Goal: Communication & Community: Answer question/provide support

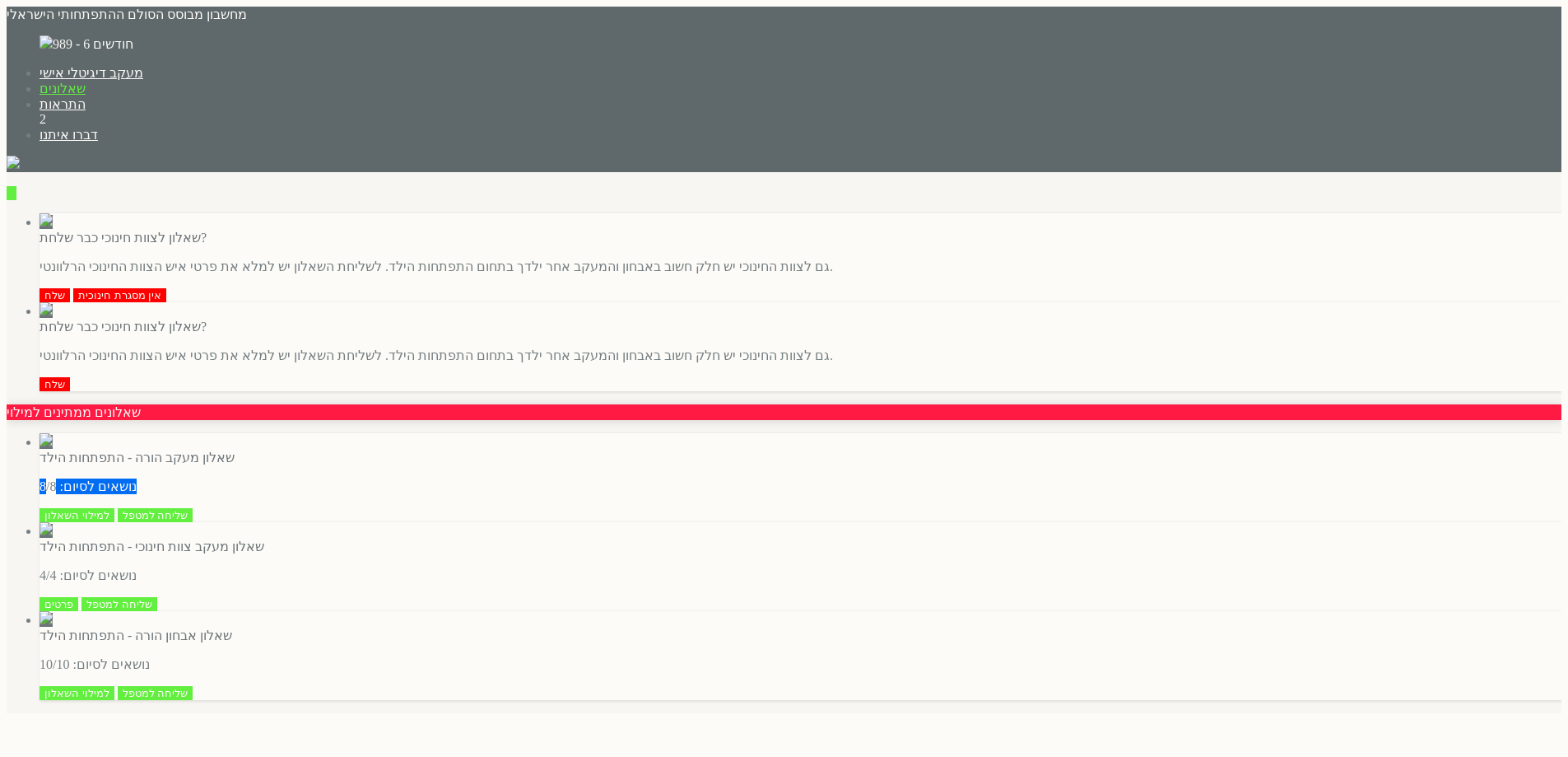
click at [33, 159] on input "button" at bounding box center [28, 165] width 10 height 14
click at [26, 744] on input "כן" at bounding box center [16, 751] width 19 height 14
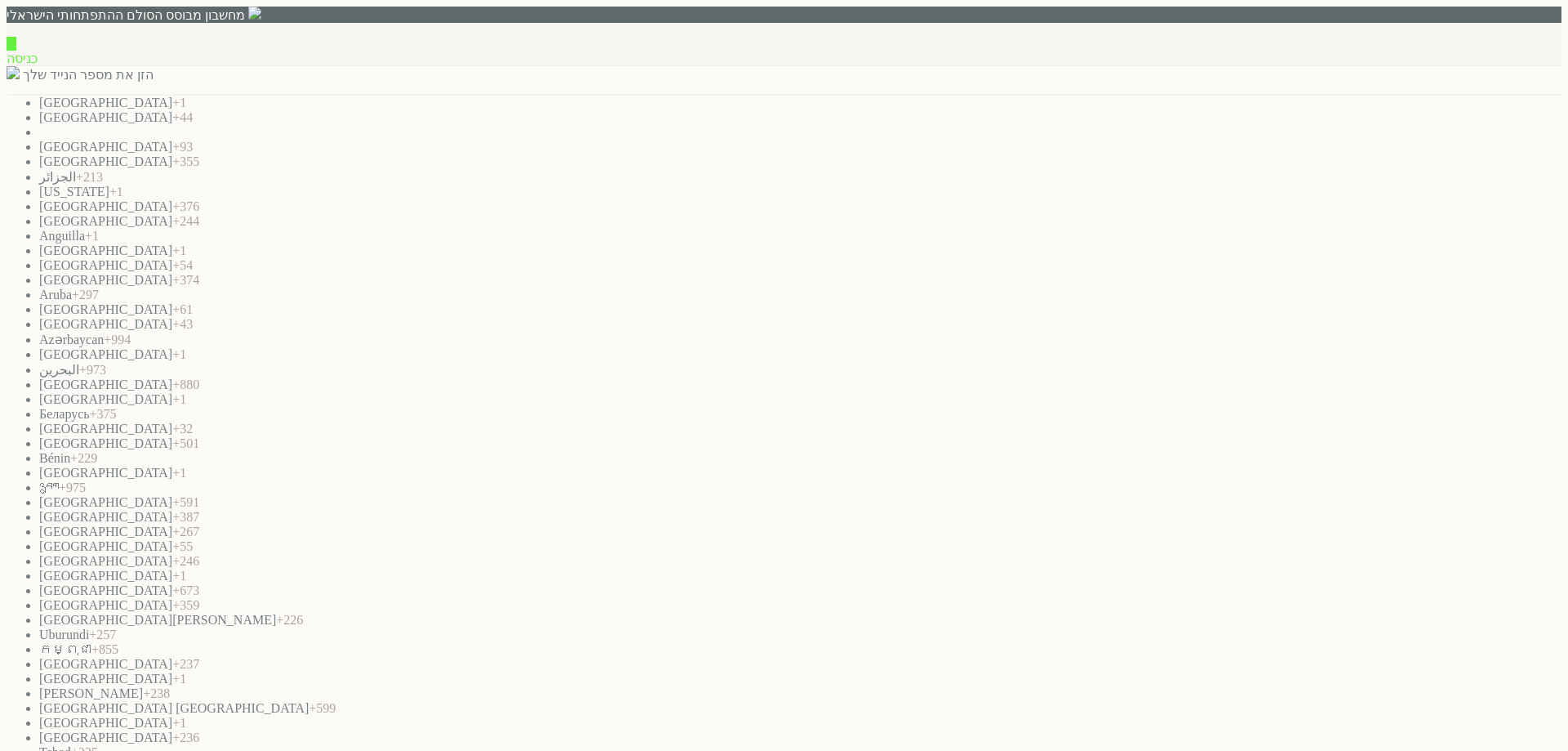
paste input "0542136254"
type input "0542136254"
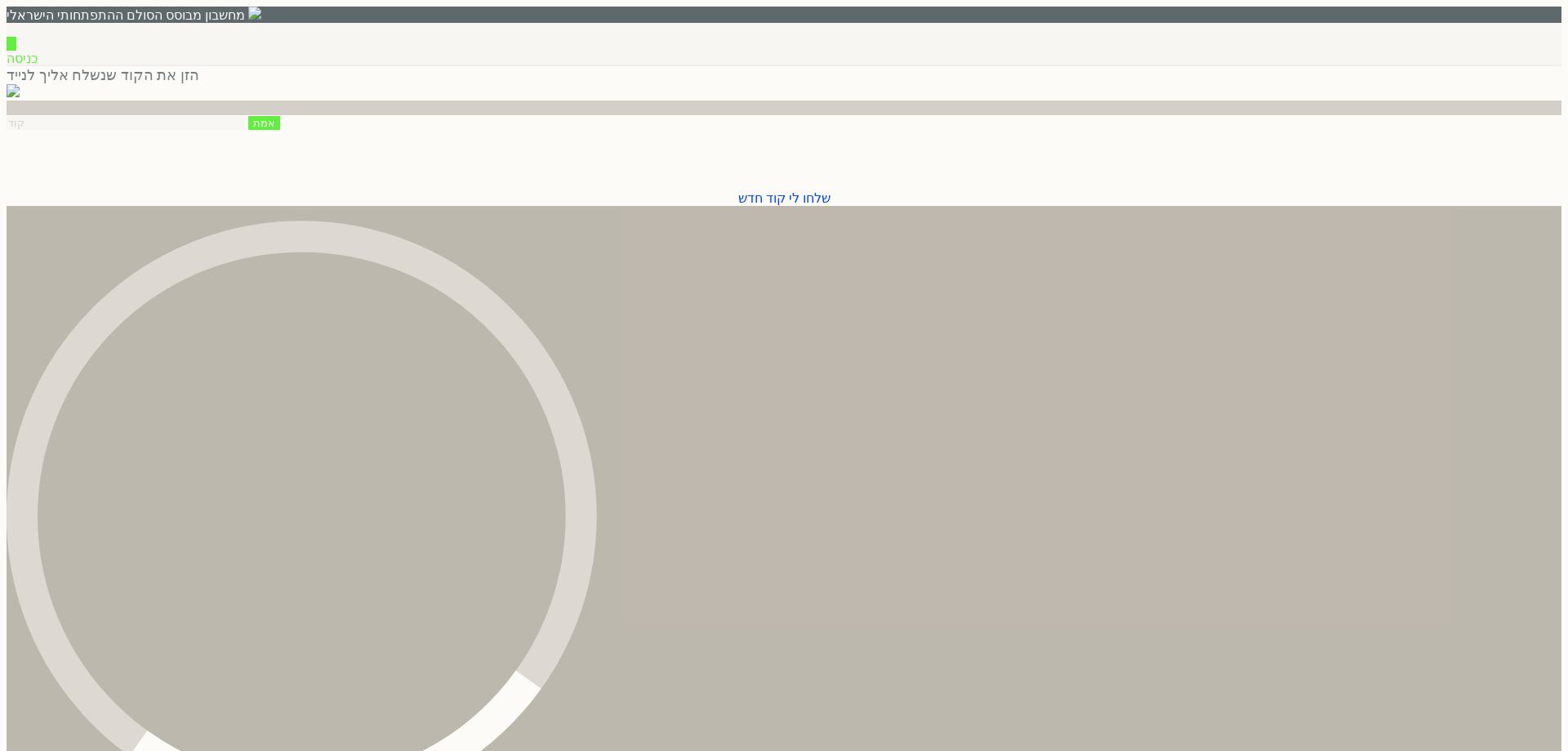
click at [245, 130] on input "number" at bounding box center [126, 123] width 239 height 14
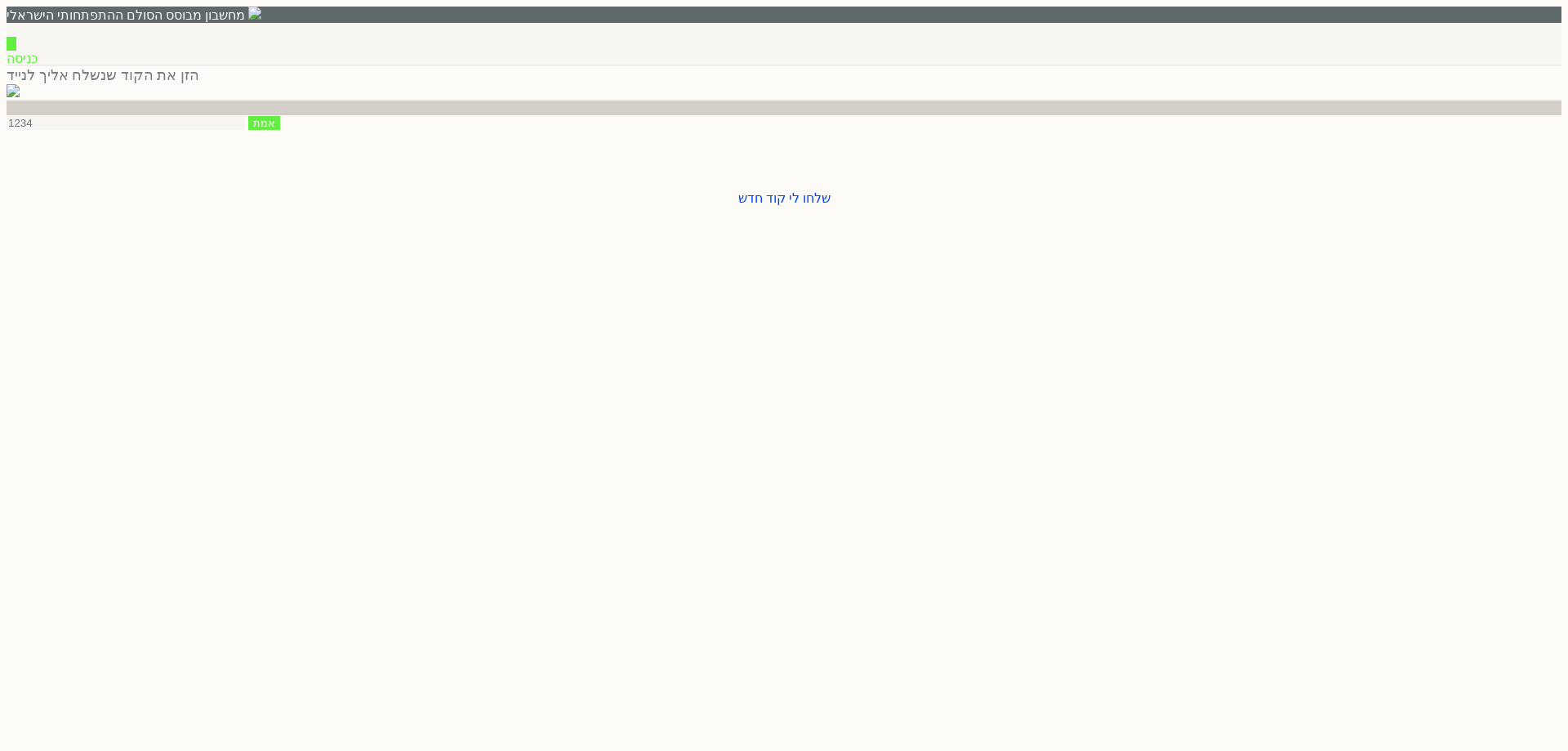
type input "1234"
click at [280, 130] on input "אמת" at bounding box center [264, 123] width 31 height 14
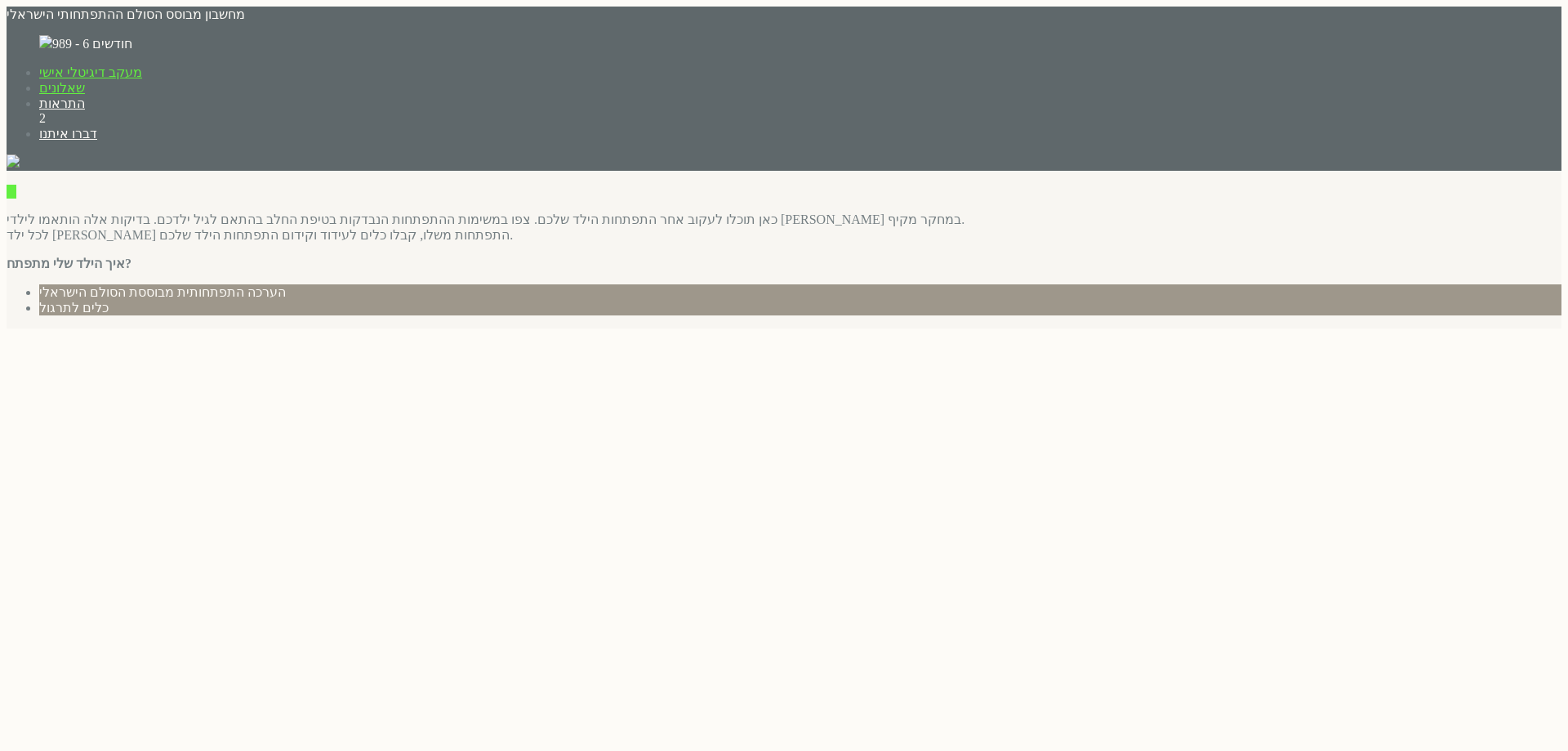
click at [84, 81] on link "שאלונים" at bounding box center [62, 87] width 46 height 14
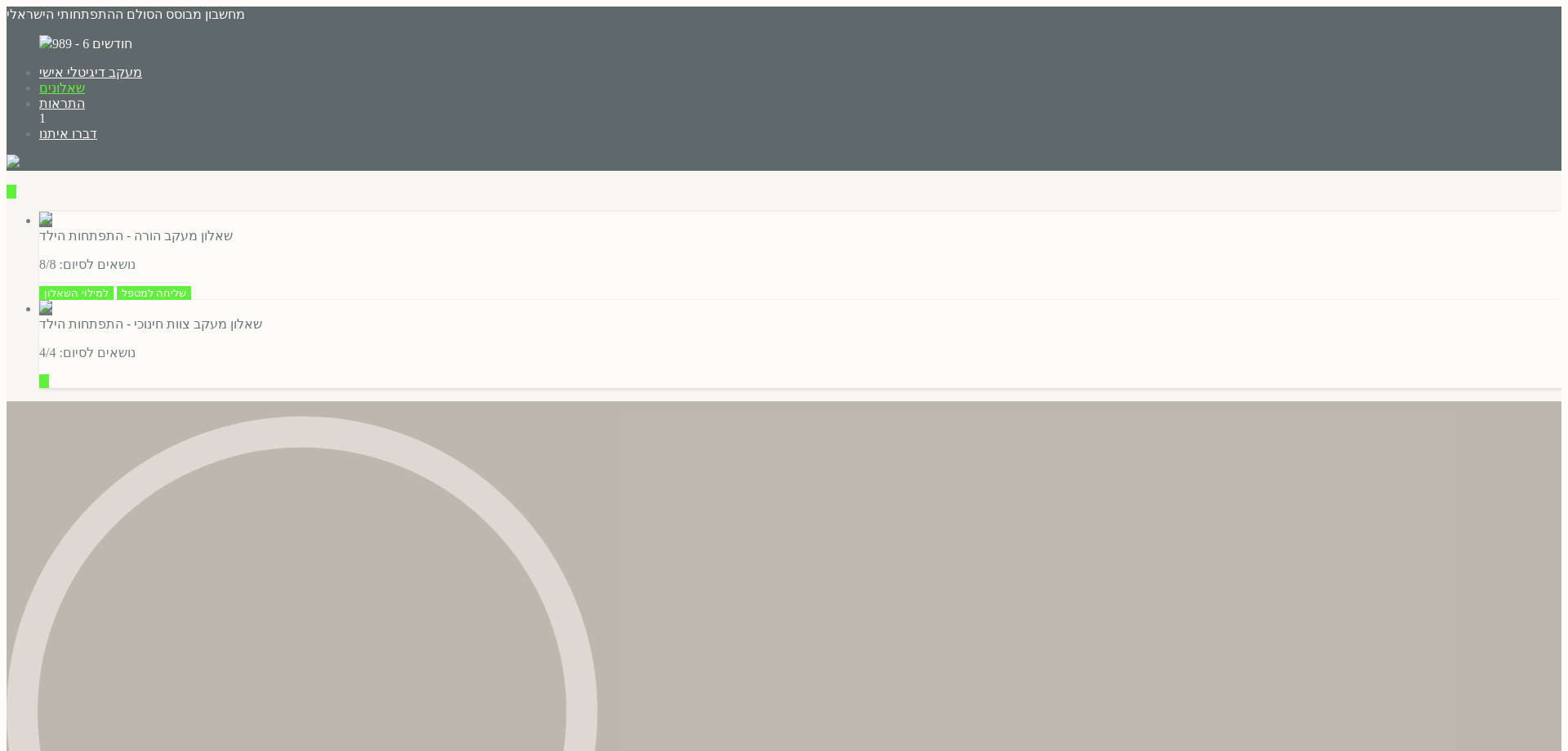
type input "פרטים"
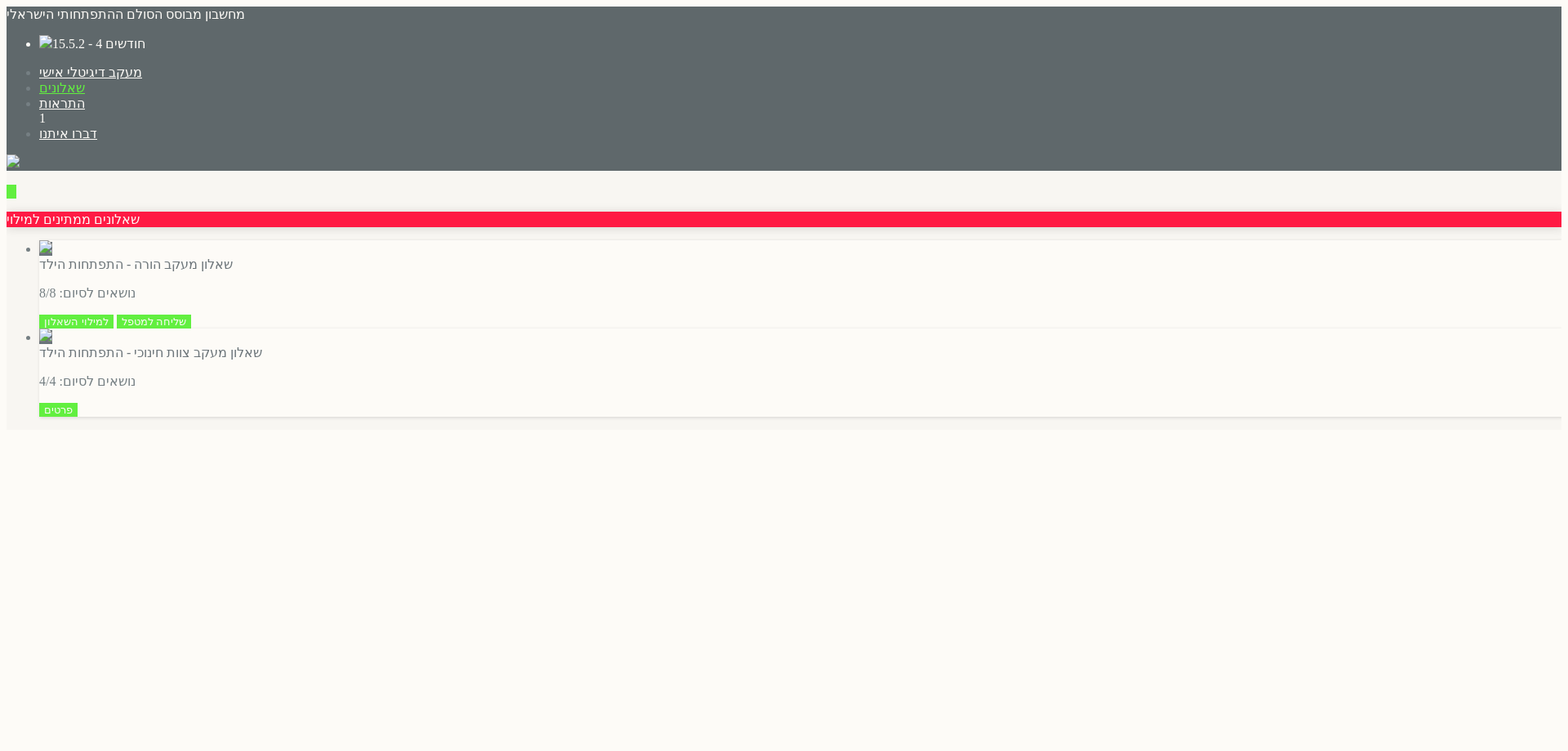
click at [192, 315] on input "שליחה למטפל" at bounding box center [154, 321] width 75 height 14
click at [145, 36] on label "15.5.2 - 4 חודשים" at bounding box center [98, 43] width 93 height 14
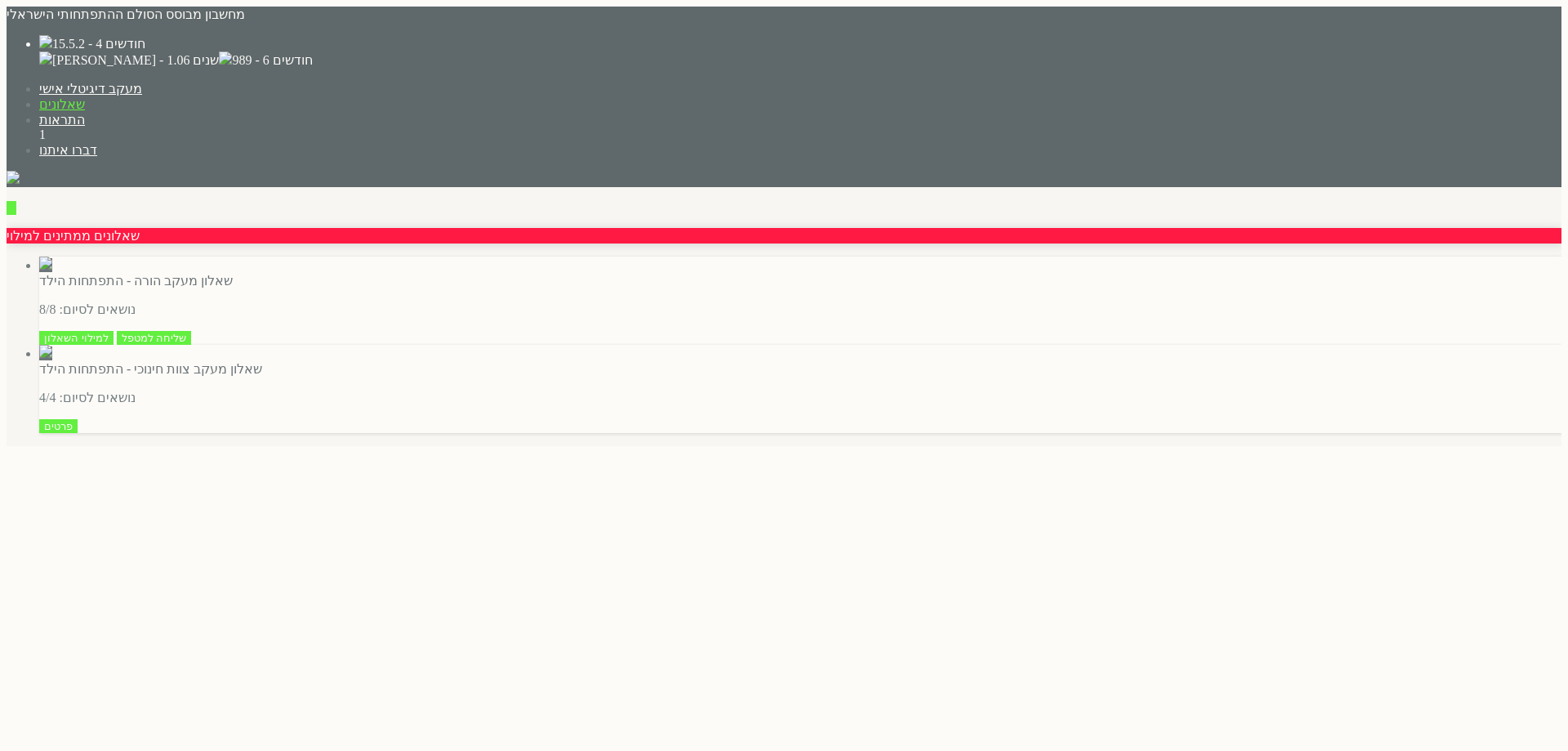
click at [312, 67] on label "989 - 6 חודשים" at bounding box center [271, 60] width 80 height 14
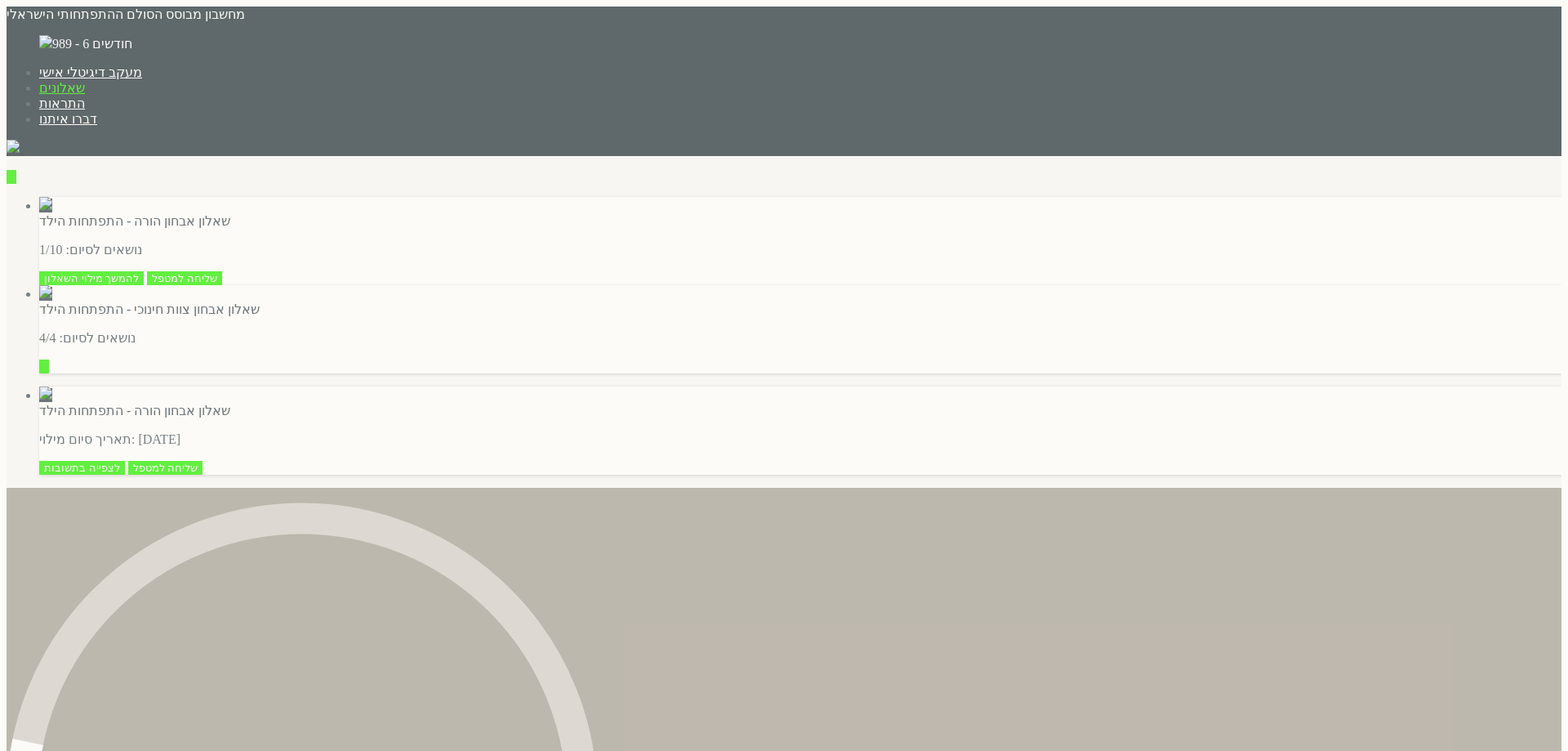
type input "פרטים"
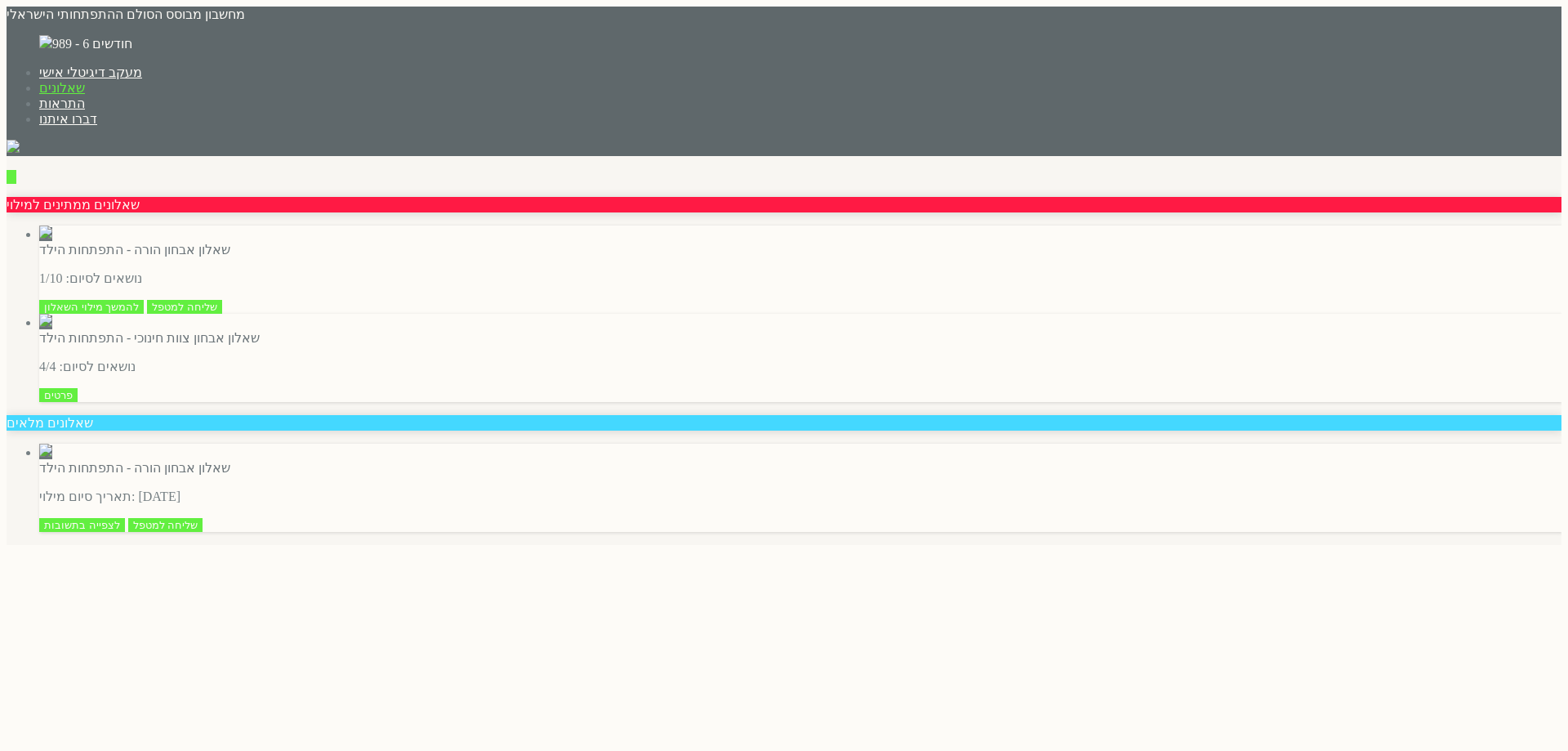
click at [222, 300] on input "שליחה למטפל" at bounding box center [185, 307] width 75 height 14
click at [203, 532] on input "שליחה למטפל" at bounding box center [165, 525] width 75 height 14
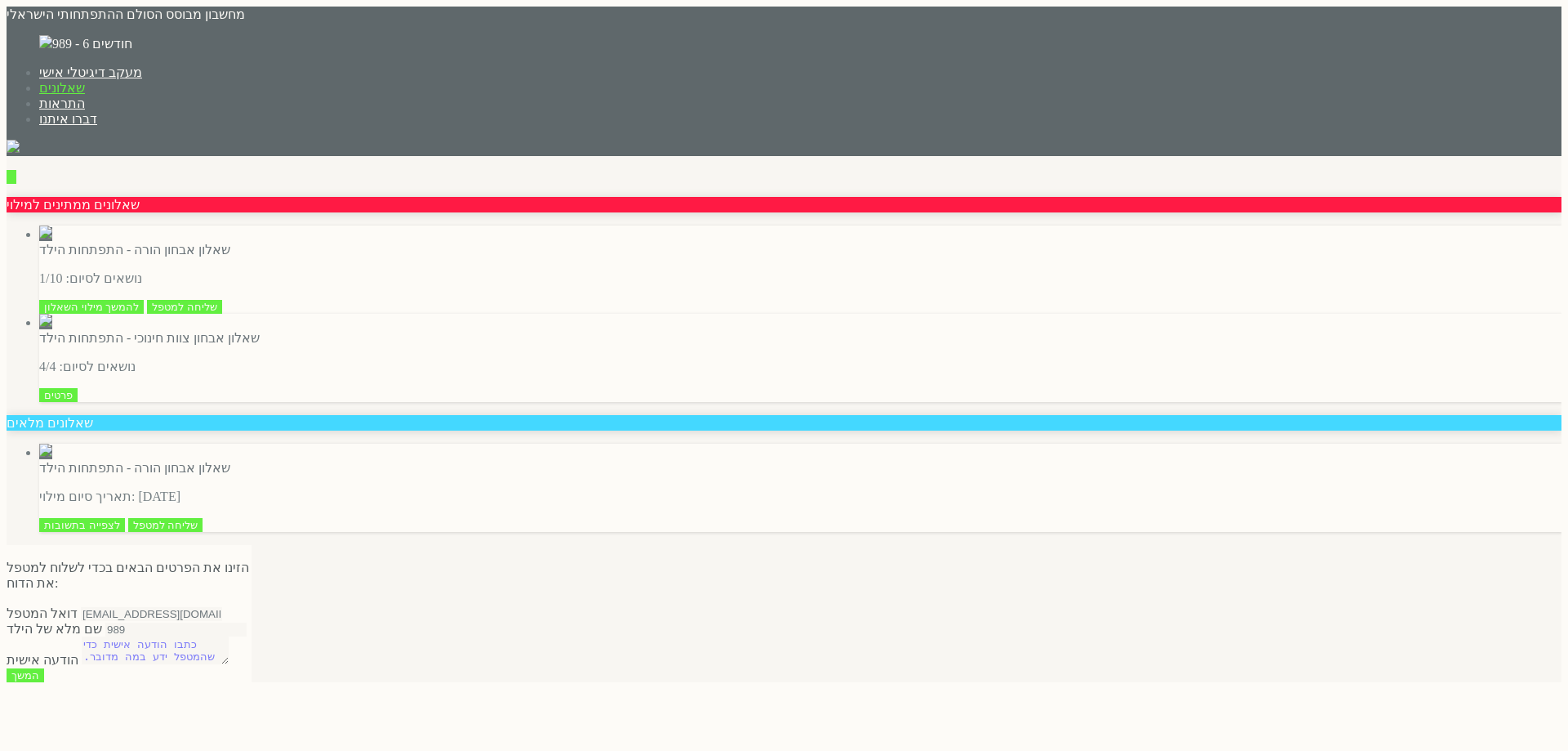
click at [229, 637] on textarea at bounding box center [155, 651] width 147 height 28
type textarea "ייויויויעהעהעהע"
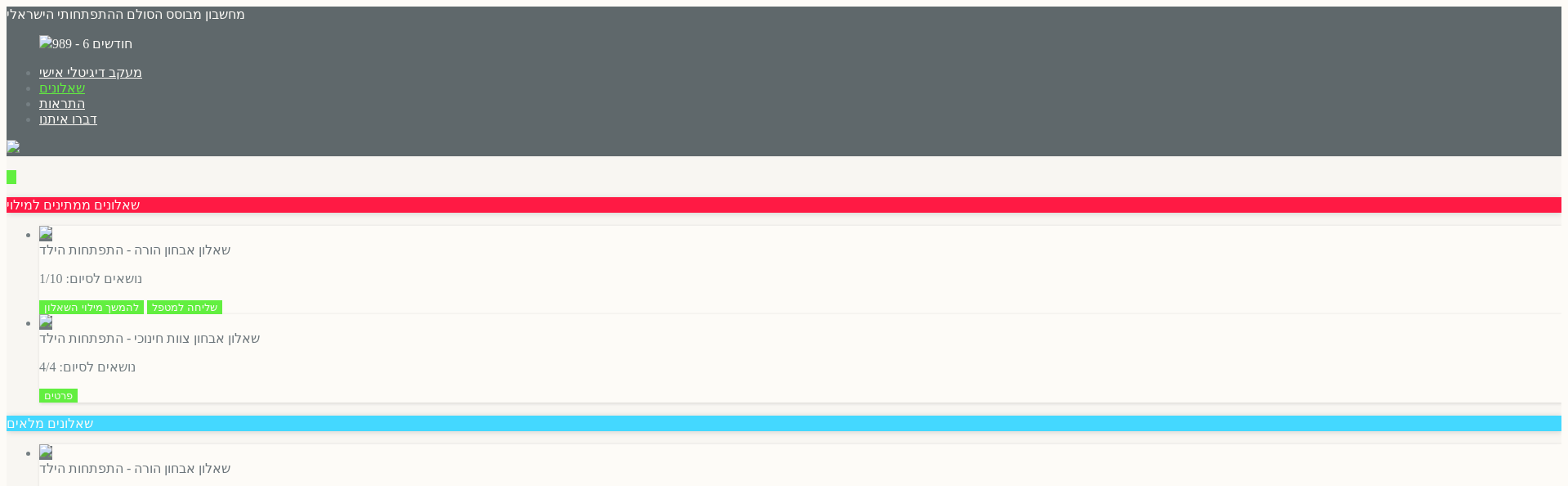
type input "[EMAIL_ADDRESS][DOMAIN_NAME]"
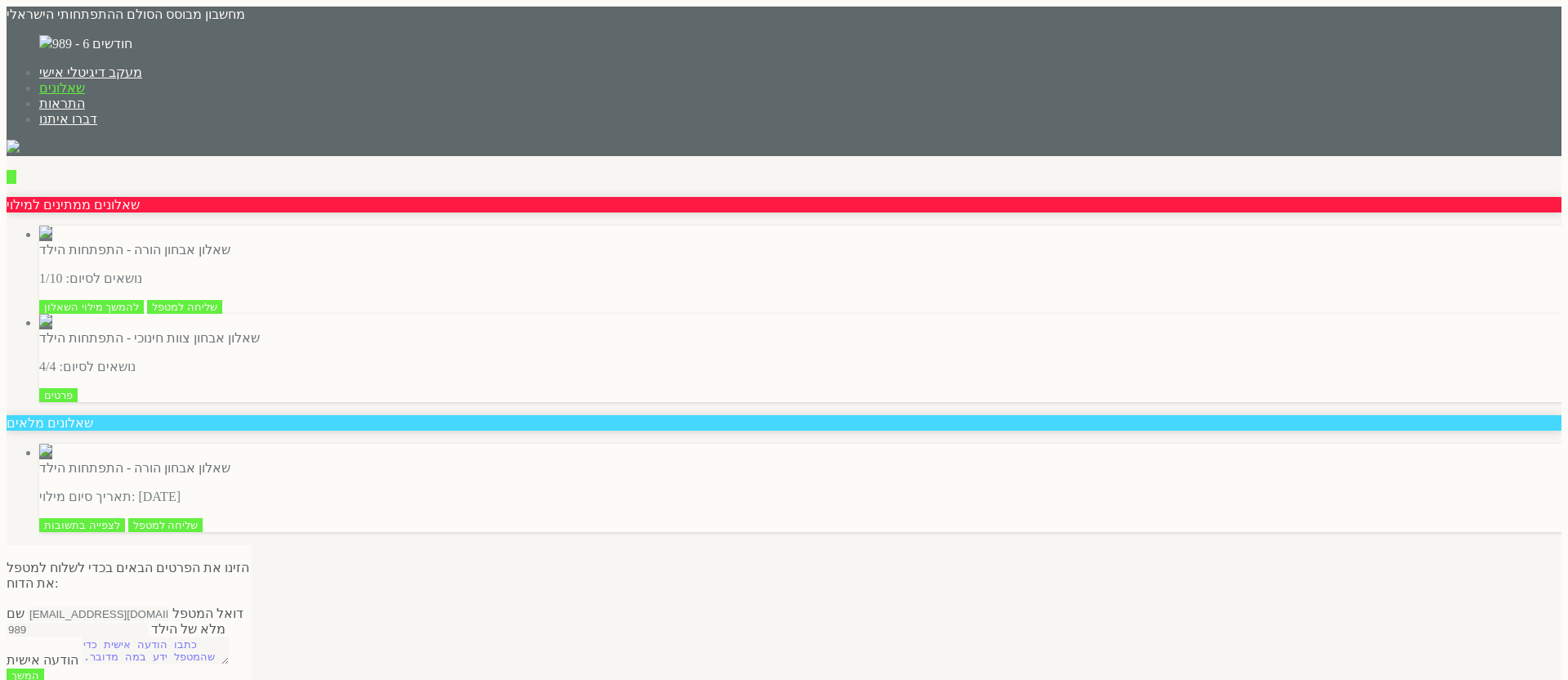
click at [44, 668] on input "המשך" at bounding box center [26, 675] width 37 height 14
click at [229, 637] on textarea at bounding box center [155, 651] width 147 height 28
type textarea "חח8"
click at [44, 683] on input "המשך" at bounding box center [26, 690] width 37 height 14
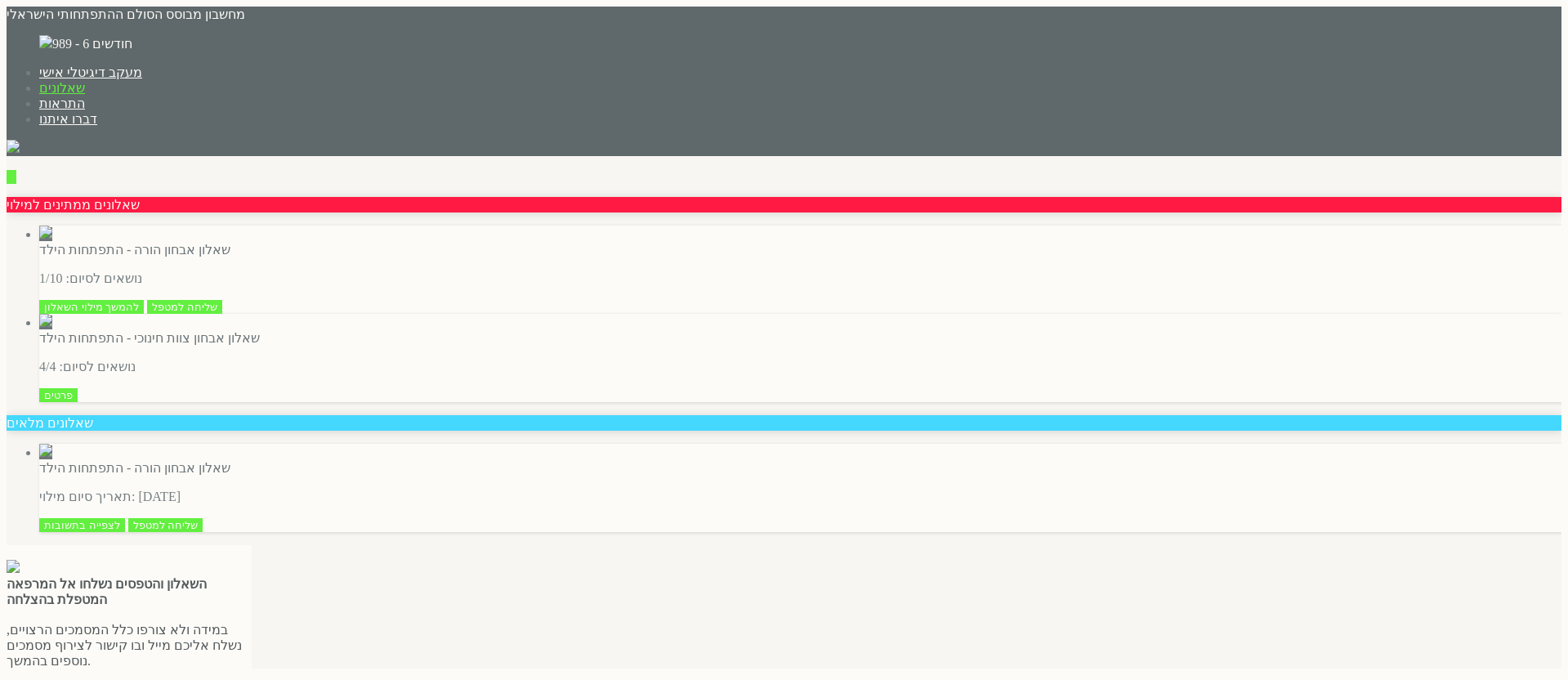
click at [252, 544] on div "Close הזינו את הפרטים הבאים בכדי לשלוח למטפל את הדוח: דואל המטפל [EMAIL_ADDRESS…" at bounding box center [129, 606] width 245 height 124
click at [15, 546] on span "button" at bounding box center [15, 552] width 0 height 12
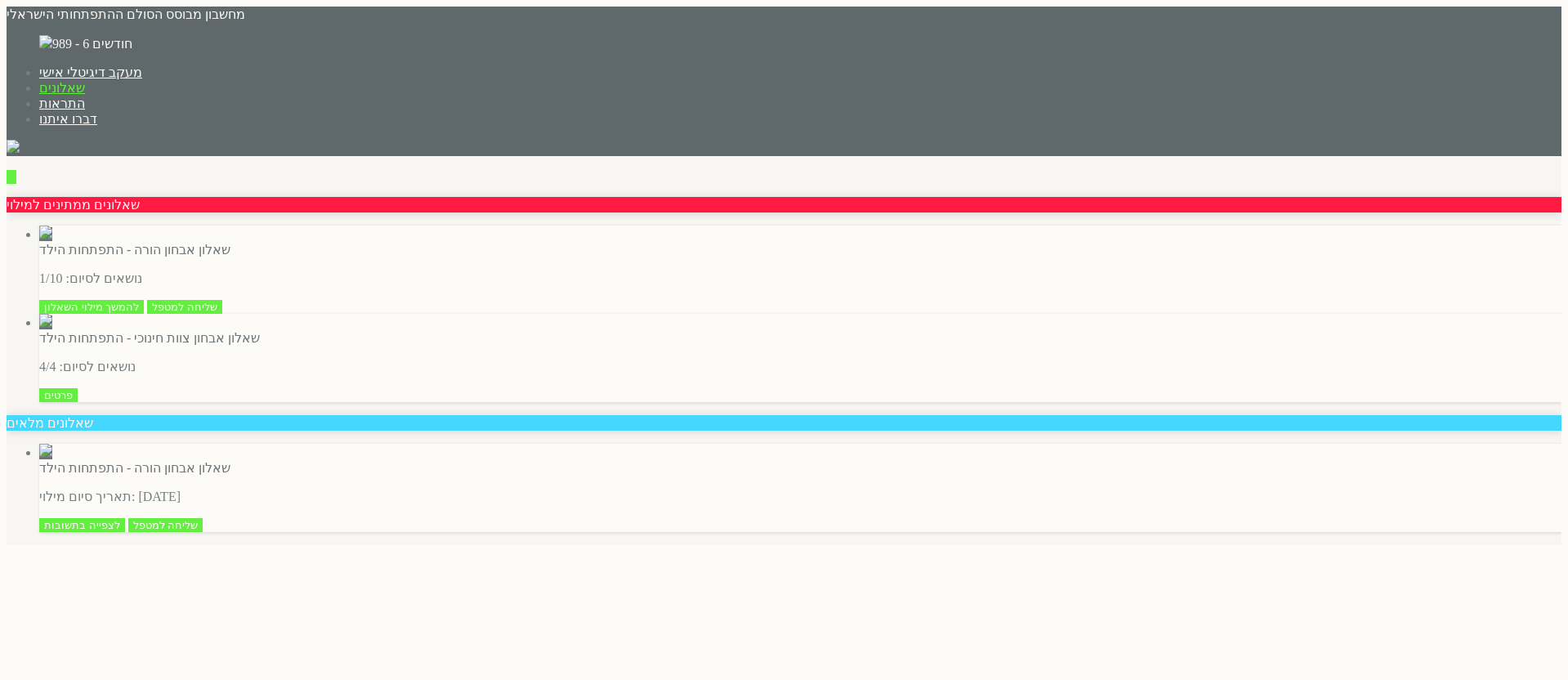
click at [78, 388] on input "פרטים" at bounding box center [58, 395] width 38 height 14
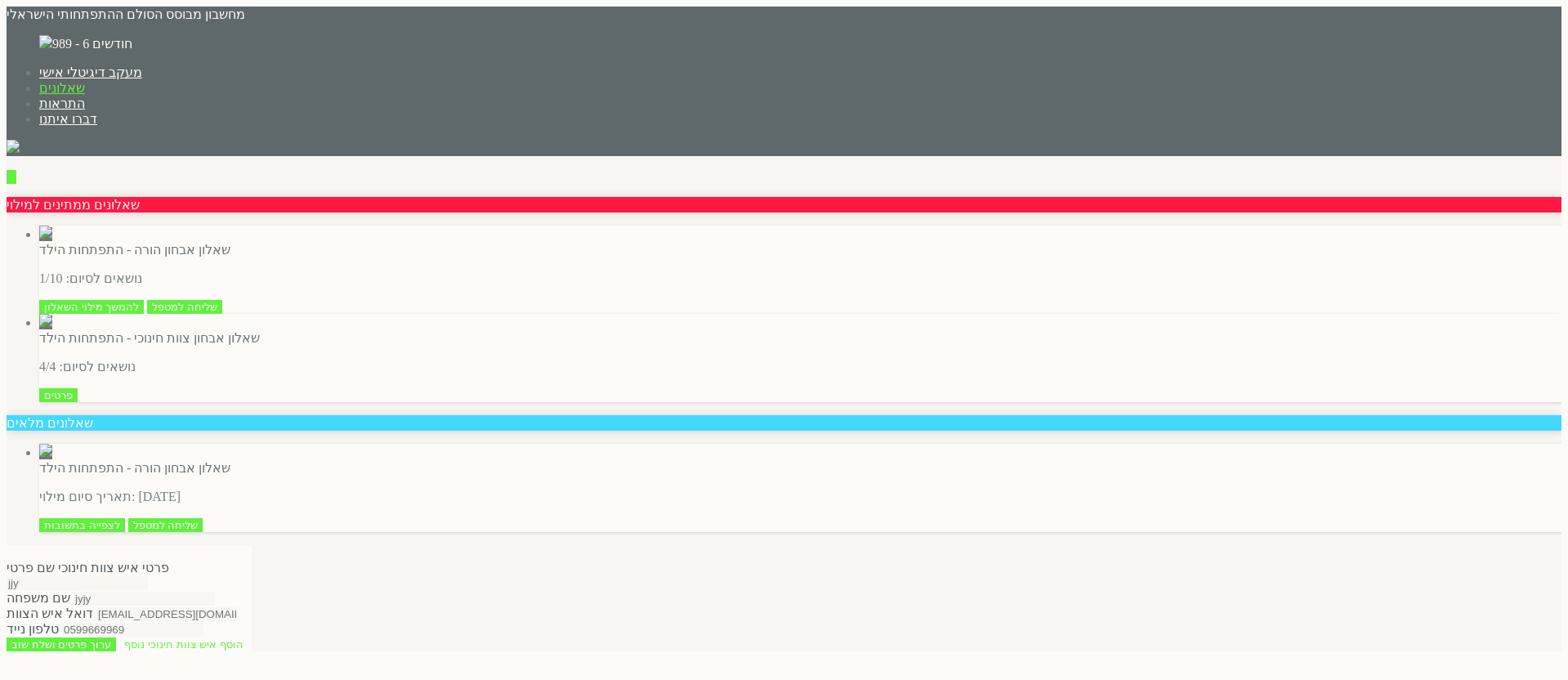
click at [238, 607] on input "[EMAIL_ADDRESS][DOMAIN_NAME]" at bounding box center [167, 614] width 142 height 14
click at [203, 607] on input "[EMAIL_ADDRESS][DOMAIN_NAME]" at bounding box center [133, 614] width 142 height 14
